Goal: Transaction & Acquisition: Purchase product/service

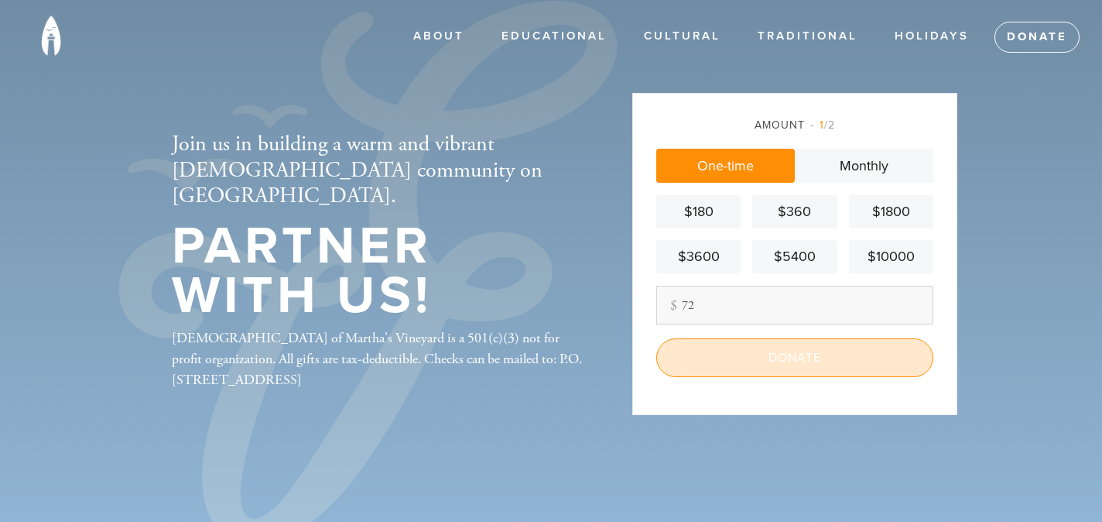
type input "72"
click at [777, 355] on input "Donate" at bounding box center [794, 357] width 277 height 39
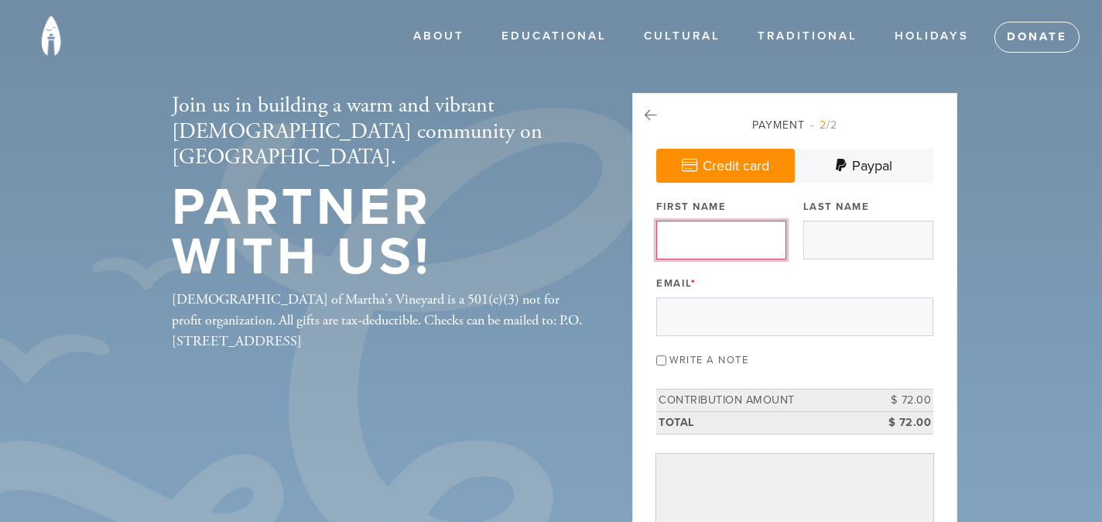
click at [697, 235] on input "First Name" at bounding box center [721, 240] width 130 height 39
type input "Sheri"
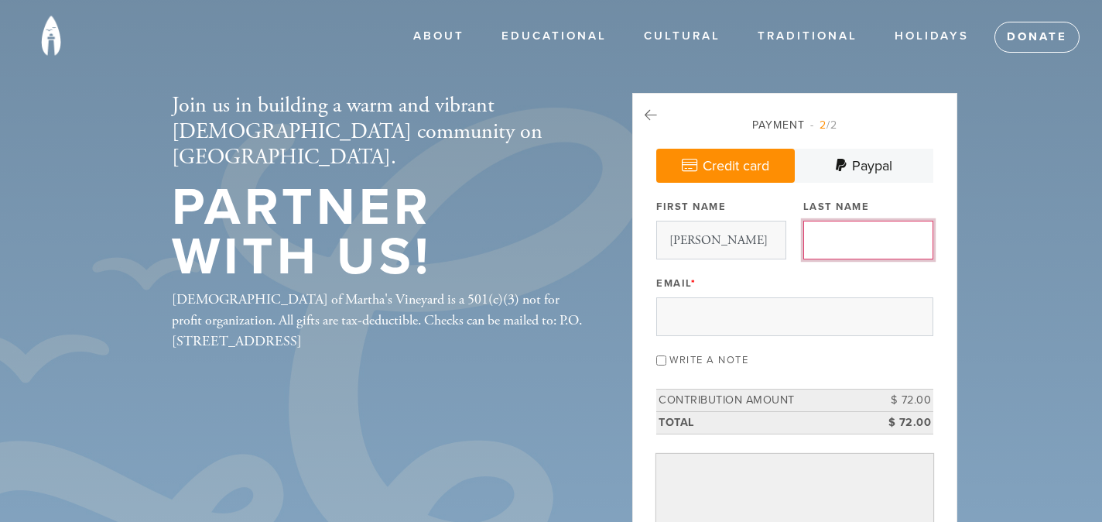
type input "Mason"
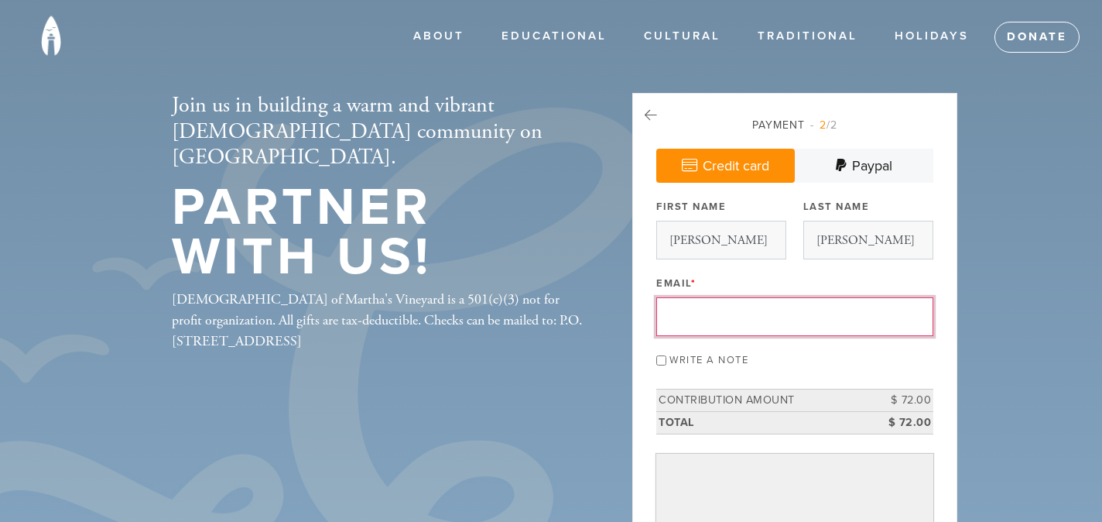
type input "smason@slmappraiser.com"
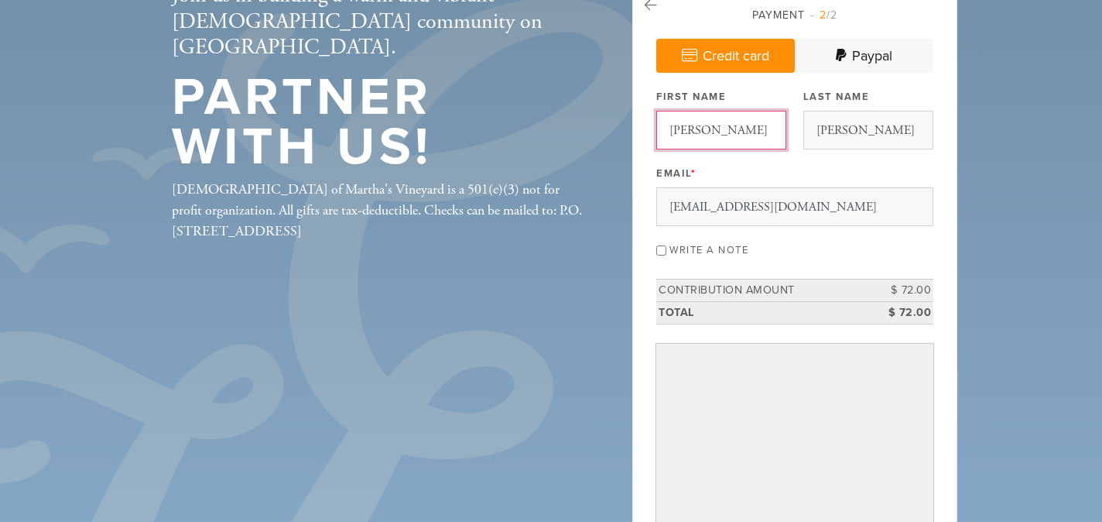
scroll to position [132, 0]
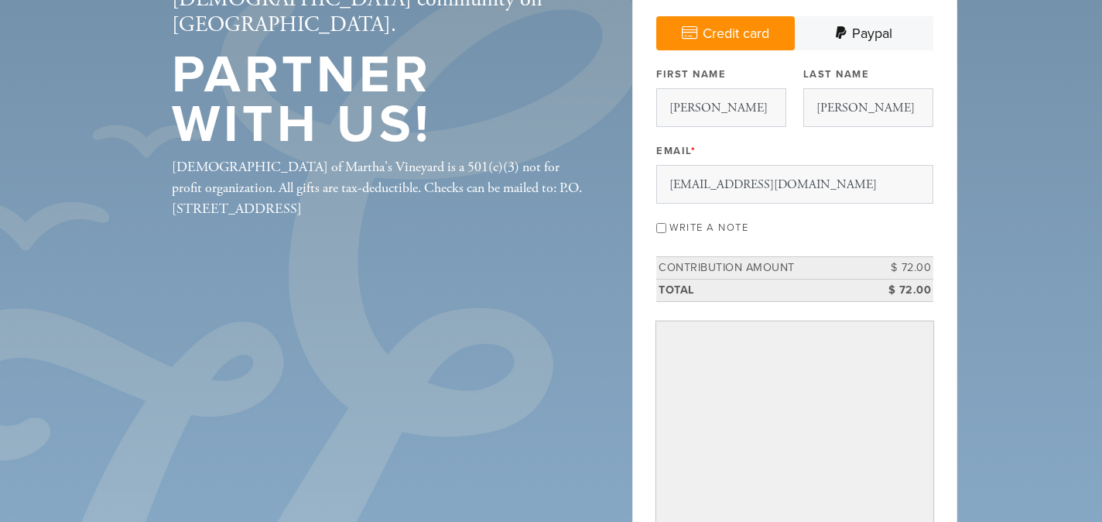
click at [659, 230] on input "Write a note" at bounding box center [661, 228] width 10 height 10
checkbox input "true"
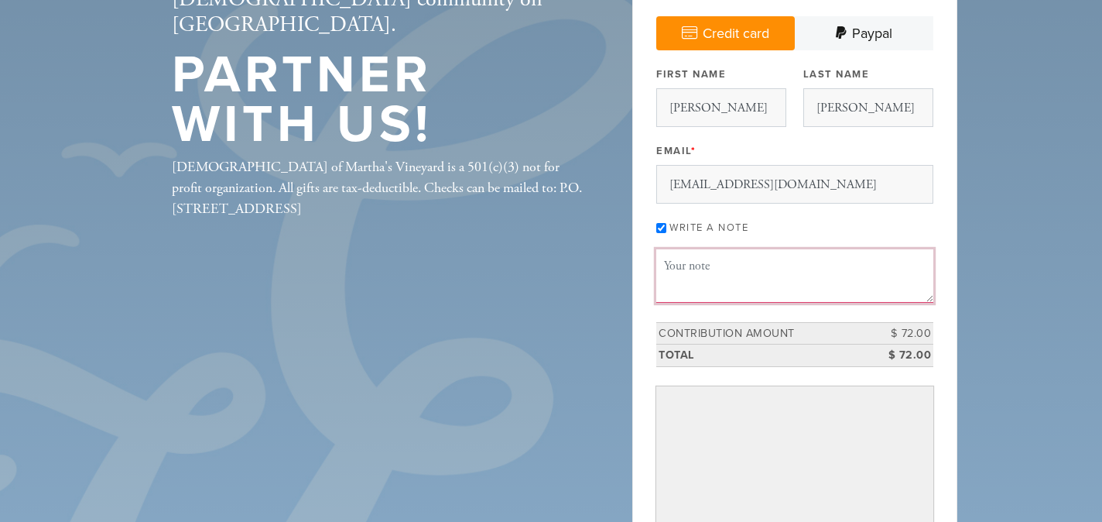
click at [674, 266] on textarea "Message or dedication" at bounding box center [794, 275] width 277 height 53
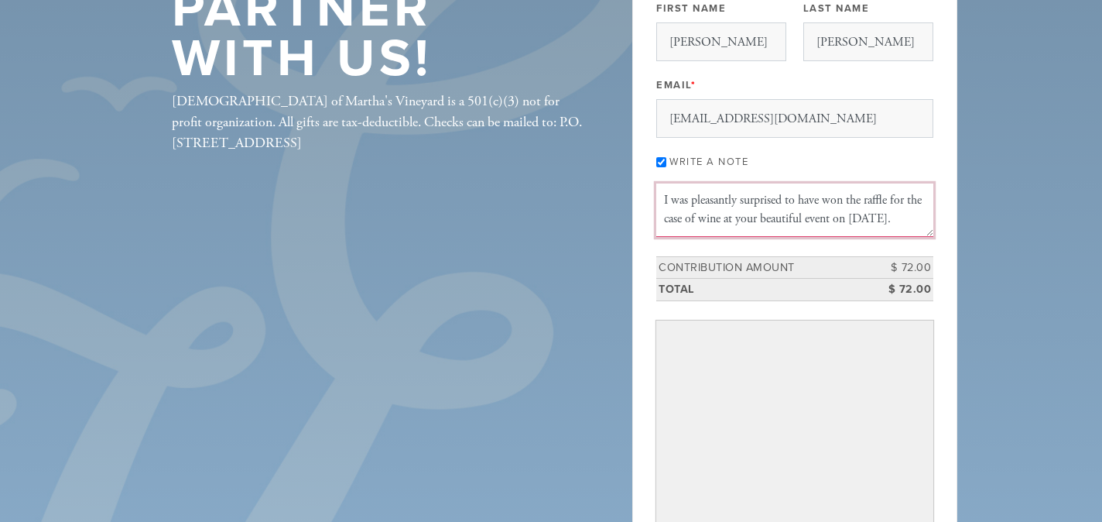
scroll to position [335, 0]
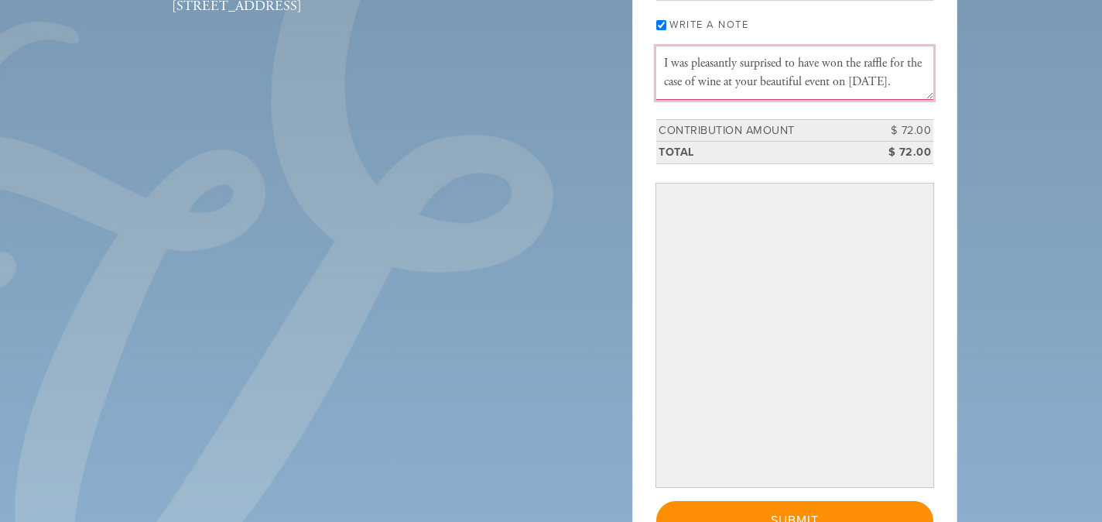
type textarea "I was pleasantly surprised to have won the raffle for the case of wine at your …"
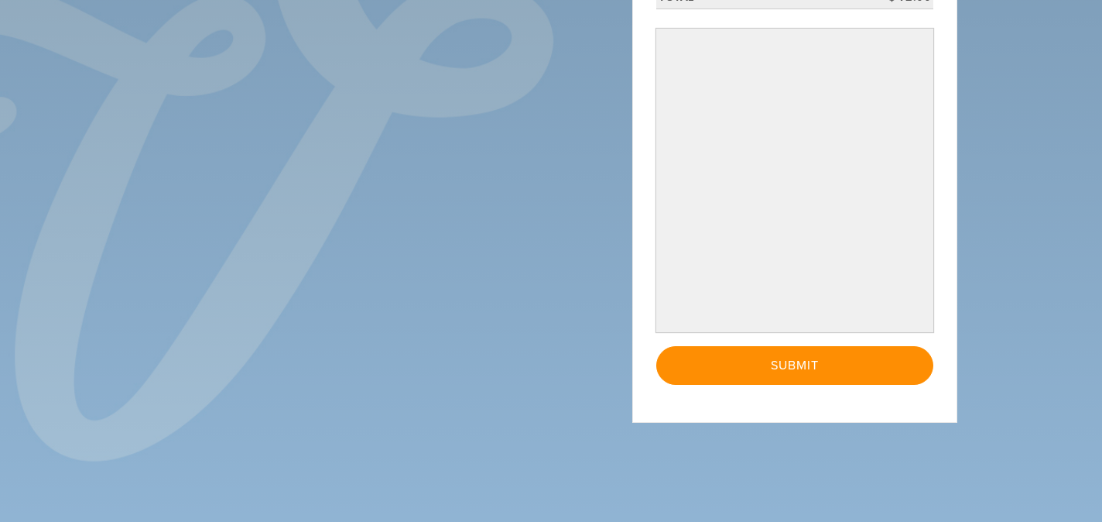
scroll to position [513, 0]
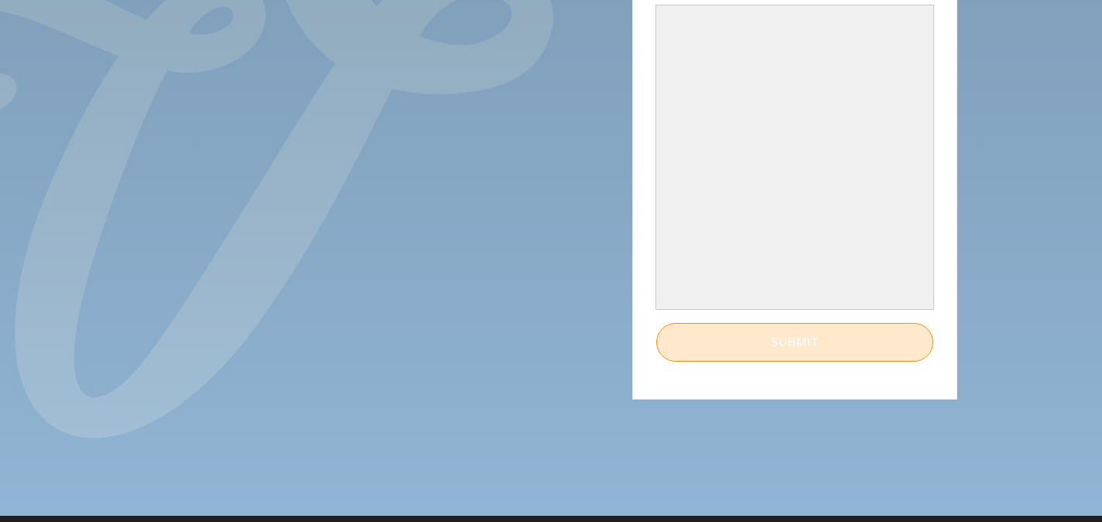
click at [682, 326] on input "Submit" at bounding box center [794, 342] width 277 height 39
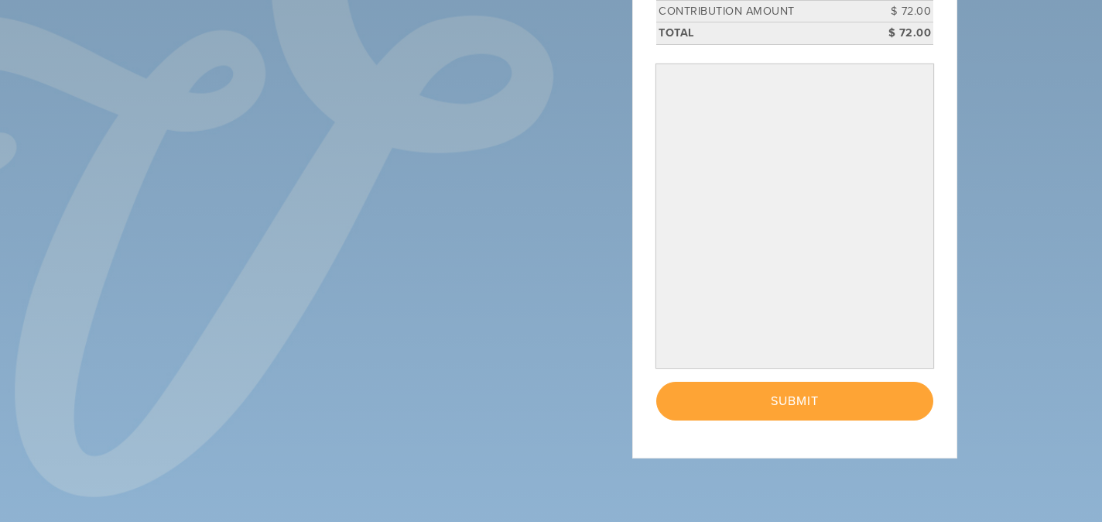
scroll to position [440, 0]
